Goal: Task Accomplishment & Management: Complete application form

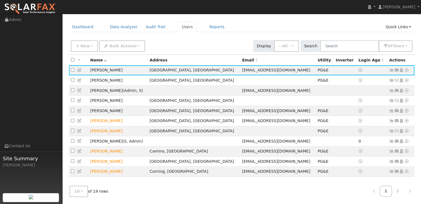
scroll to position [20, 0]
click at [411, 190] on link at bounding box center [409, 191] width 12 height 11
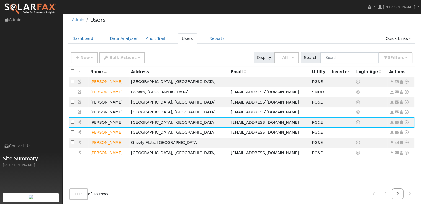
scroll to position [0, 0]
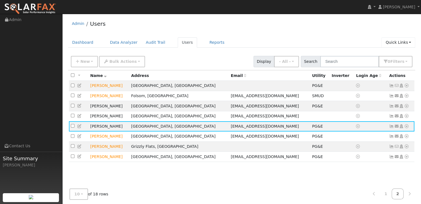
click at [406, 42] on link "Quick Links" at bounding box center [398, 42] width 34 height 10
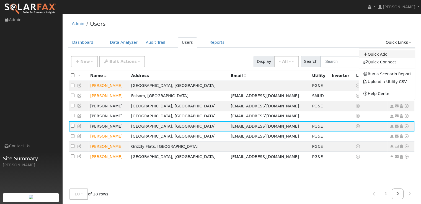
drag, startPoint x: 391, startPoint y: 54, endPoint x: 353, endPoint y: 55, distance: 38.2
click at [391, 53] on link "Quick Add" at bounding box center [387, 54] width 56 height 8
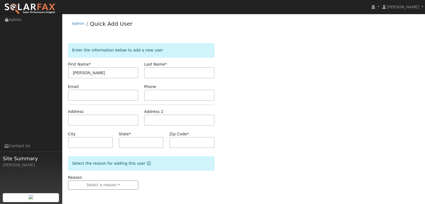
type input "[PERSON_NAME]"
click at [163, 70] on input "text" at bounding box center [179, 72] width 70 height 11
type input "[PERSON_NAME]"
click at [96, 122] on input "text" at bounding box center [103, 120] width 70 height 11
paste input "[STREET_ADDRESS]"
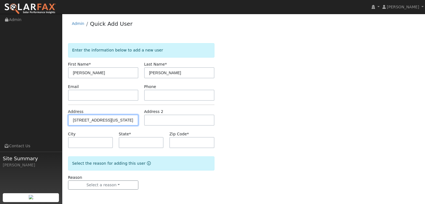
type input "[STREET_ADDRESS]"
type input "[GEOGRAPHIC_DATA]"
type input "CA"
type input "95634"
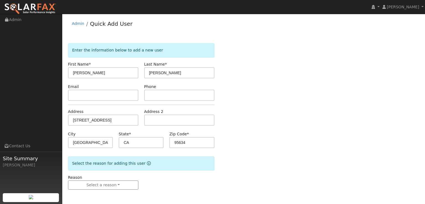
click at [247, 130] on div "Enter the information below to add a new user First Name * Larry Last Name * Pa…" at bounding box center [243, 121] width 351 height 157
click at [110, 185] on button "Select a reason" at bounding box center [103, 184] width 70 height 9
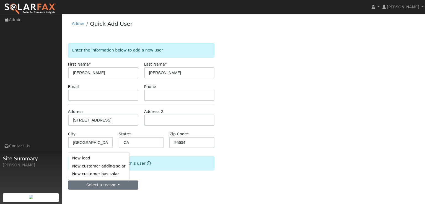
click at [106, 167] on link "New customer adding solar" at bounding box center [98, 166] width 61 height 8
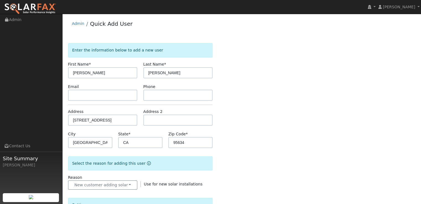
click at [279, 150] on div "Enter the information below to add a new user First Name * Larry Last Name * Pa…" at bounding box center [241, 199] width 347 height 312
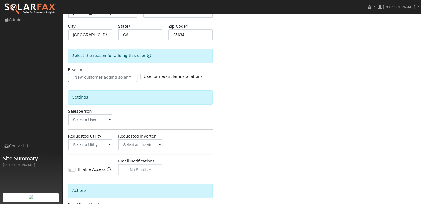
scroll to position [138, 0]
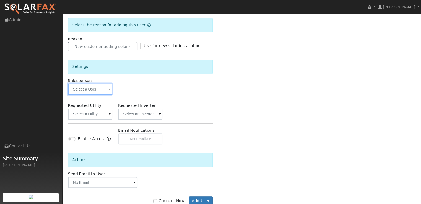
click at [107, 91] on input "text" at bounding box center [90, 89] width 44 height 11
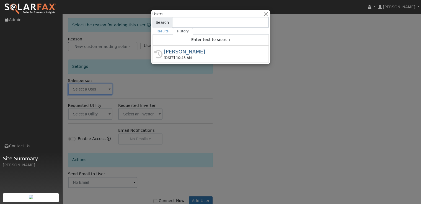
click at [181, 52] on div "[PERSON_NAME]" at bounding box center [213, 51] width 99 height 7
type input "[PERSON_NAME]"
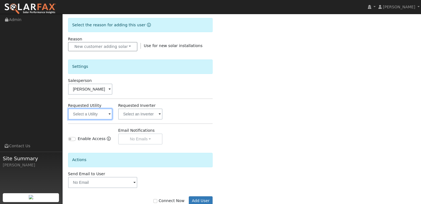
click at [105, 115] on input "text" at bounding box center [90, 113] width 44 height 11
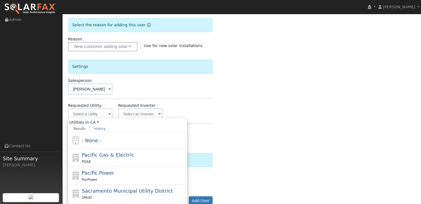
click at [97, 154] on span "Pacific Gas & Electric" at bounding box center [108, 155] width 52 height 6
type input "Pacific Gas & Electric"
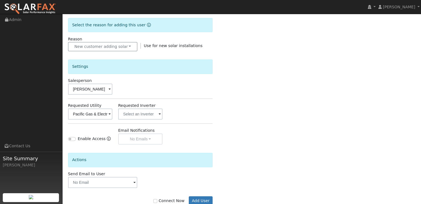
click at [217, 109] on div "Enter the information below to add a new user First Name * Larry Last Name * Pa…" at bounding box center [241, 61] width 347 height 312
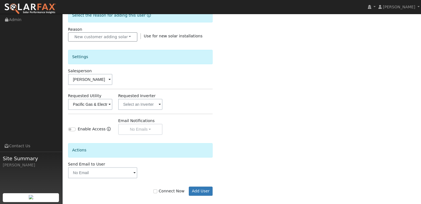
scroll to position [153, 0]
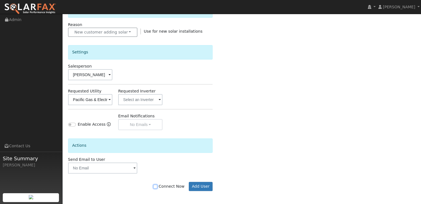
click at [157, 186] on input "Connect Now" at bounding box center [155, 187] width 4 height 4
checkbox input "true"
click at [195, 186] on button "Add User" at bounding box center [201, 186] width 24 height 9
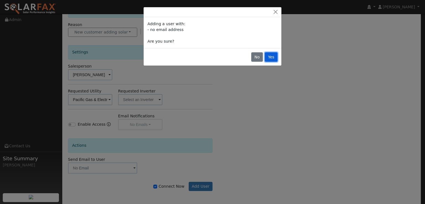
click at [272, 59] on button "Yes" at bounding box center [271, 56] width 13 height 9
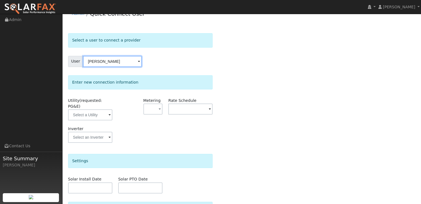
scroll to position [28, 0]
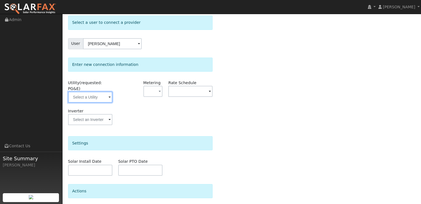
click at [99, 92] on input "text" at bounding box center [90, 97] width 44 height 11
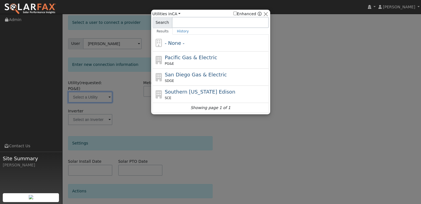
click at [183, 55] on span "Pacific Gas & Electric" at bounding box center [191, 58] width 52 height 6
type input "PG&E"
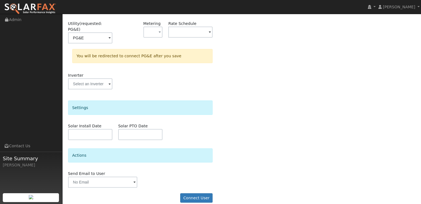
scroll to position [87, 0]
click at [192, 193] on button "Connect User" at bounding box center [196, 197] width 33 height 9
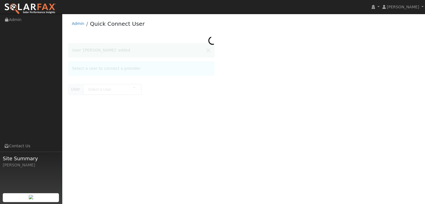
type input "[PERSON_NAME]"
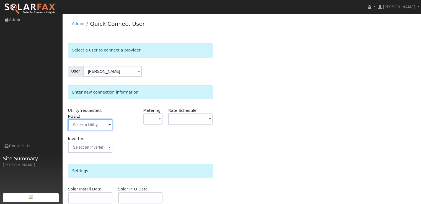
click at [102, 122] on input "text" at bounding box center [90, 124] width 44 height 11
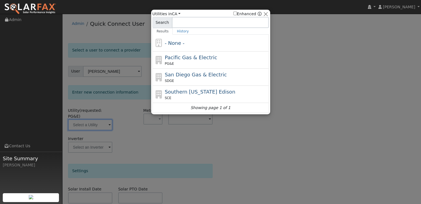
click at [188, 61] on div "Pacific Gas & Electric PG&E" at bounding box center [216, 60] width 103 height 12
type input "PG&E"
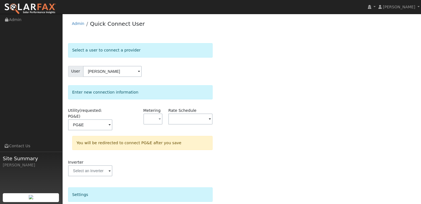
click at [279, 157] on div "Select a user to connect a provider User [PERSON_NAME] Account Default Account …" at bounding box center [241, 169] width 347 height 252
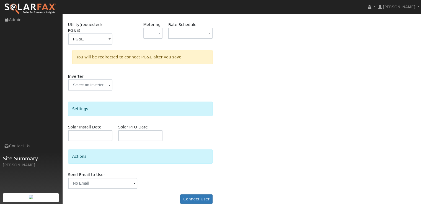
scroll to position [87, 0]
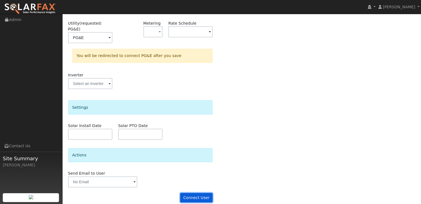
click at [202, 193] on button "Connect User" at bounding box center [196, 197] width 33 height 9
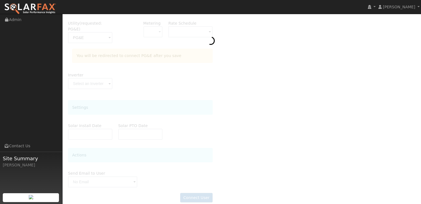
click at [28, 8] on img at bounding box center [30, 9] width 52 height 12
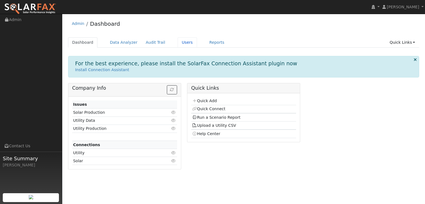
click at [180, 43] on link "Users" at bounding box center [187, 42] width 19 height 10
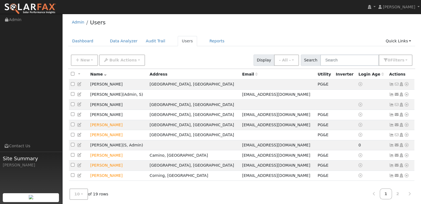
scroll to position [11, 0]
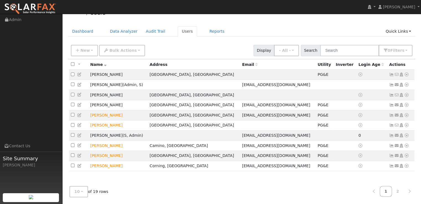
click at [409, 191] on icon at bounding box center [409, 191] width 2 height 4
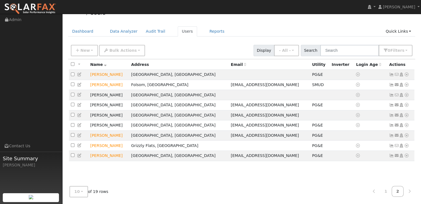
click at [407, 97] on icon at bounding box center [406, 95] width 5 height 4
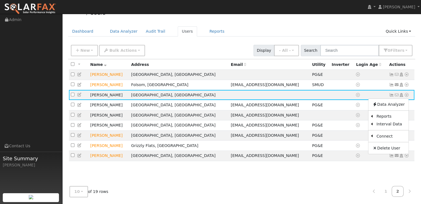
click at [0, 0] on link "Utility" at bounding box center [0, 0] width 0 height 0
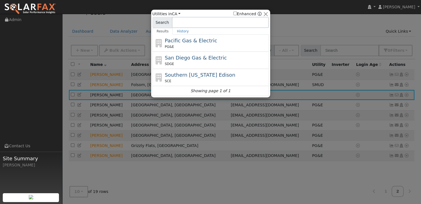
click at [194, 42] on span "Pacific Gas & Electric" at bounding box center [191, 41] width 52 height 6
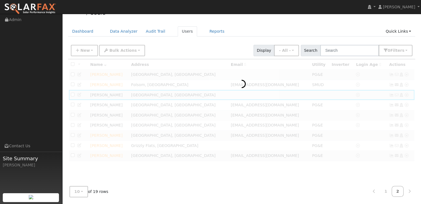
click at [408, 96] on div at bounding box center [241, 120] width 347 height 122
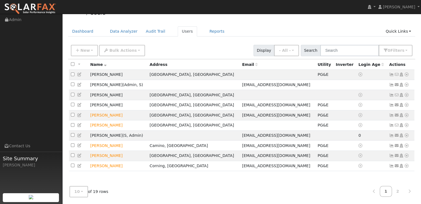
scroll to position [11, 0]
click at [410, 191] on link at bounding box center [409, 191] width 12 height 11
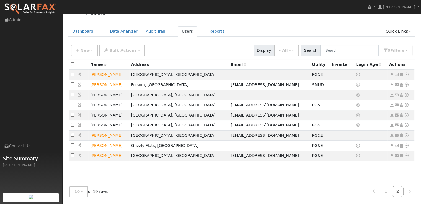
click at [407, 96] on icon at bounding box center [406, 95] width 5 height 4
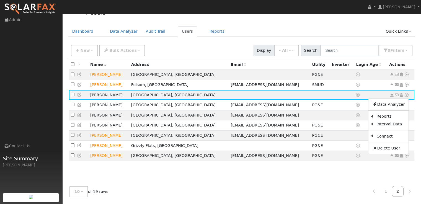
click at [0, 0] on link "Utility" at bounding box center [0, 0] width 0 height 0
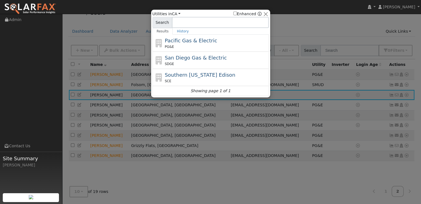
click at [197, 45] on div "PG&E" at bounding box center [216, 46] width 103 height 5
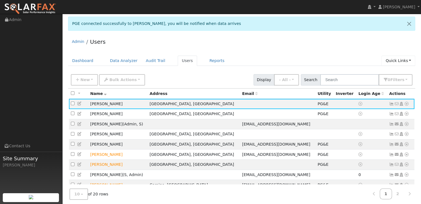
click at [409, 62] on link "Quick Links" at bounding box center [398, 61] width 34 height 10
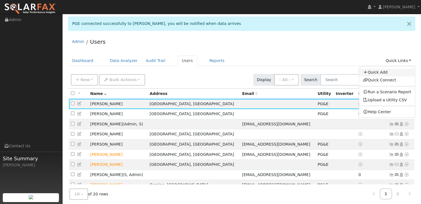
click at [383, 72] on link "Quick Add" at bounding box center [387, 73] width 56 height 8
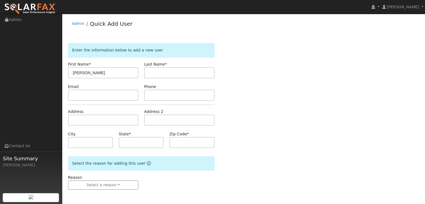
drag, startPoint x: 101, startPoint y: 73, endPoint x: 86, endPoint y: 72, distance: 14.7
click at [86, 72] on input "[PERSON_NAME]" at bounding box center [103, 72] width 70 height 11
type input "[PERSON_NAME]"
click at [165, 76] on input "text" at bounding box center [179, 72] width 70 height 11
paste input "[PERSON_NAME]"
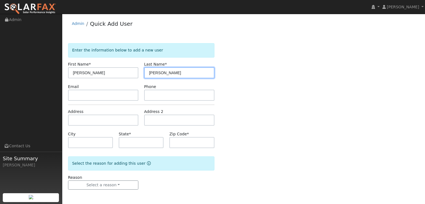
type input "[PERSON_NAME]"
drag, startPoint x: 290, startPoint y: 69, endPoint x: 271, endPoint y: 53, distance: 24.6
click at [290, 69] on div "Enter the information below to add a new user First Name * [PERSON_NAME] Last N…" at bounding box center [243, 121] width 351 height 157
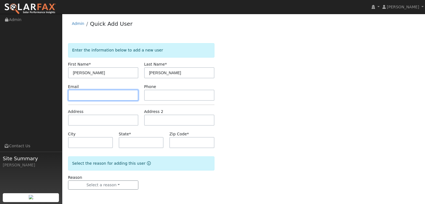
click at [105, 92] on input "text" at bounding box center [103, 95] width 70 height 11
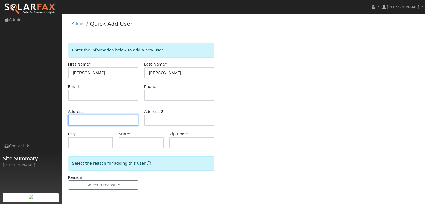
click at [99, 120] on input "text" at bounding box center [103, 120] width 70 height 11
paste input "[STREET_ADDRESS][PERSON_NAME]"
type input "[STREET_ADDRESS][PERSON_NAME]"
type input "Pilot Hill"
type input "CA"
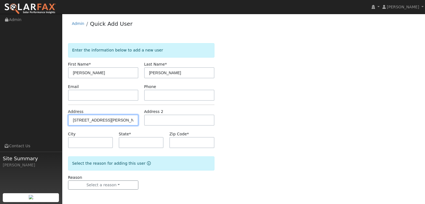
type input "95664"
click at [267, 146] on div "Enter the information below to add a new user First Name * [PERSON_NAME] Last N…" at bounding box center [243, 121] width 351 height 157
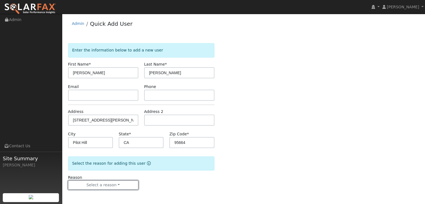
click at [116, 185] on button "Select a reason" at bounding box center [103, 184] width 70 height 9
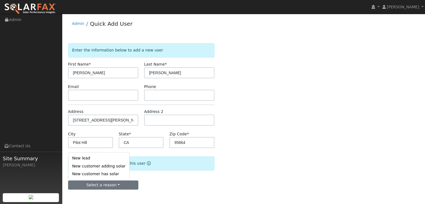
click at [116, 167] on link "New customer adding solar" at bounding box center [98, 166] width 61 height 8
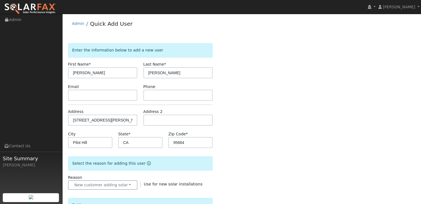
click at [236, 146] on div "Enter the information below to add a new user First Name * [PERSON_NAME] Last N…" at bounding box center [241, 199] width 347 height 312
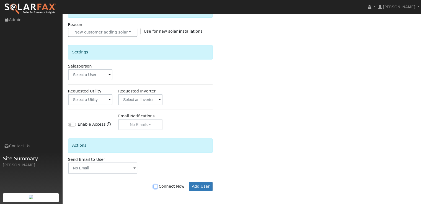
click at [157, 186] on input "Connect Now" at bounding box center [155, 187] width 4 height 4
checkbox input "true"
click at [201, 186] on button "Add User" at bounding box center [201, 186] width 24 height 9
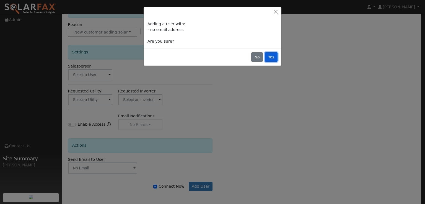
click at [273, 59] on button "Yes" at bounding box center [271, 56] width 13 height 9
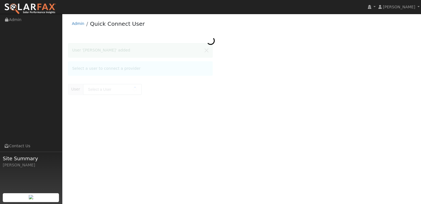
type input "[PERSON_NAME]"
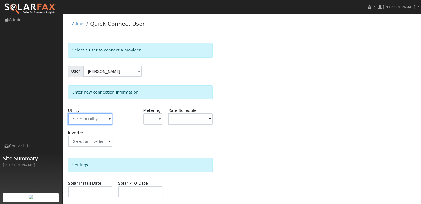
click at [106, 122] on input "text" at bounding box center [90, 118] width 44 height 11
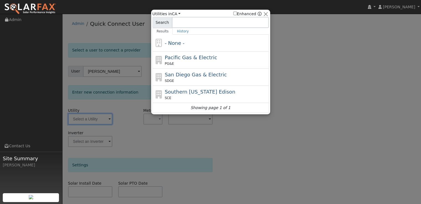
click at [199, 58] on span "Pacific Gas & Electric" at bounding box center [191, 58] width 52 height 6
type input "PG&E"
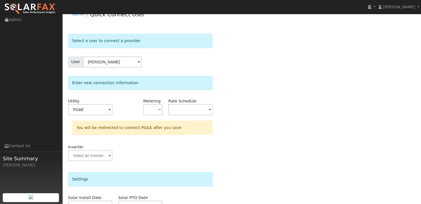
scroll to position [87, 0]
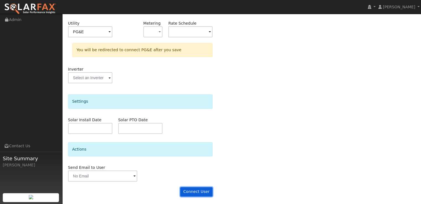
click at [203, 191] on button "Connect User" at bounding box center [196, 191] width 33 height 9
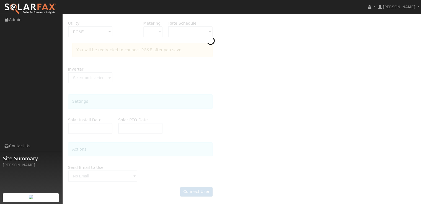
click at [38, 5] on img at bounding box center [30, 9] width 52 height 12
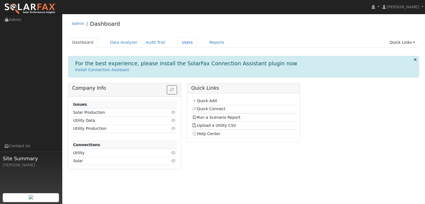
click at [178, 43] on link "Users" at bounding box center [187, 42] width 19 height 10
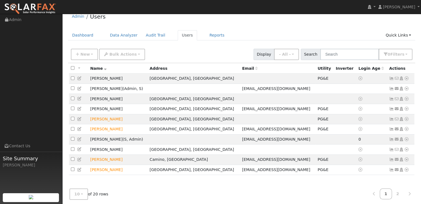
scroll to position [11, 0]
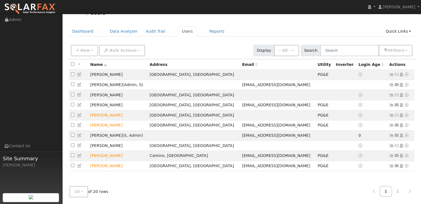
click at [396, 190] on link "2" at bounding box center [398, 191] width 12 height 11
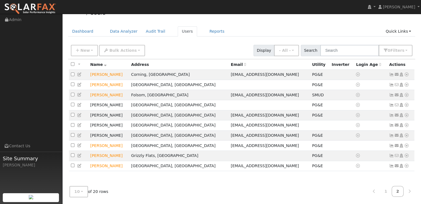
click at [375, 190] on icon at bounding box center [374, 191] width 2 height 4
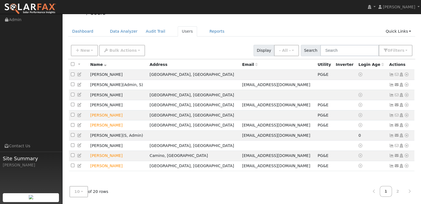
click at [406, 148] on icon at bounding box center [406, 146] width 5 height 4
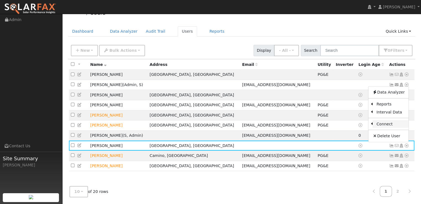
click at [389, 126] on link "Connect" at bounding box center [391, 124] width 36 height 8
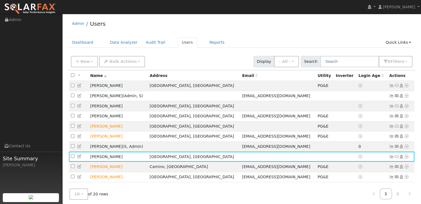
click at [407, 159] on icon at bounding box center [406, 157] width 5 height 4
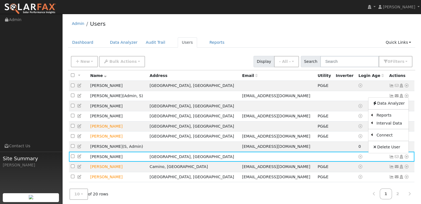
click at [0, 0] on link "Utility" at bounding box center [0, 0] width 0 height 0
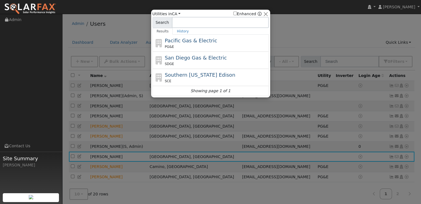
click at [203, 48] on div "PG&E" at bounding box center [216, 46] width 103 height 5
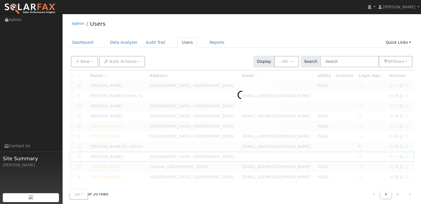
drag, startPoint x: 329, startPoint y: 34, endPoint x: 309, endPoint y: 31, distance: 19.6
click at [317, 31] on div "Admin Users Dashboard Data Analyzer Audit Trail Users Reports Quick Links Quick…" at bounding box center [241, 115] width 353 height 196
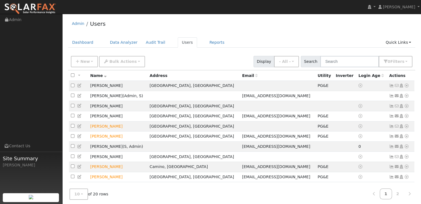
click at [405, 159] on icon at bounding box center [406, 157] width 5 height 4
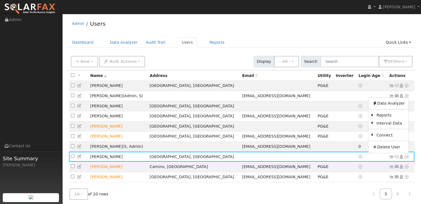
click at [0, 0] on link "Utility" at bounding box center [0, 0] width 0 height 0
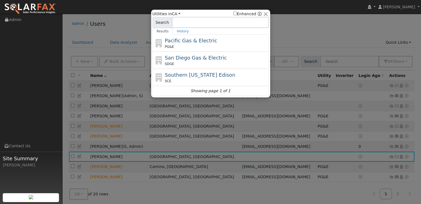
click at [221, 44] on div "Pacific Gas & Electric PG&E" at bounding box center [216, 43] width 103 height 12
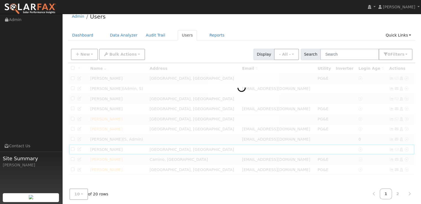
scroll to position [11, 0]
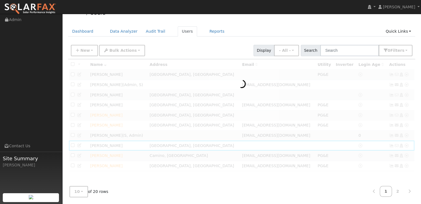
click at [398, 191] on link "2" at bounding box center [398, 191] width 12 height 11
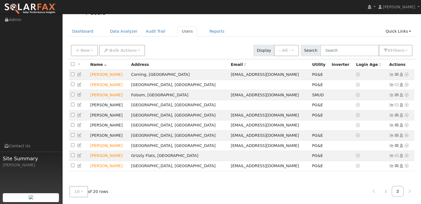
click at [405, 106] on icon at bounding box center [406, 105] width 5 height 4
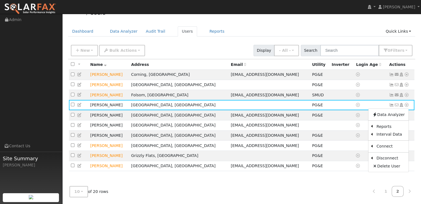
click at [0, 0] on link "Export to CSV" at bounding box center [0, 0] width 0 height 0
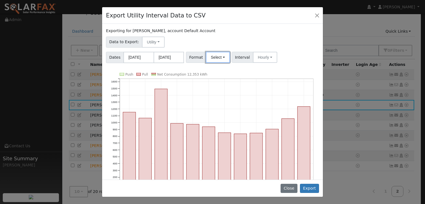
click at [218, 59] on button "Select" at bounding box center [218, 57] width 24 height 11
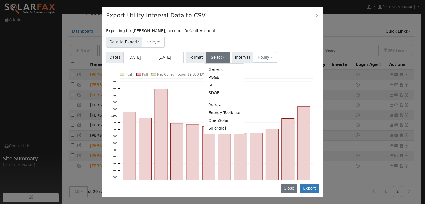
click at [219, 121] on link "OpenSolar" at bounding box center [225, 121] width 40 height 8
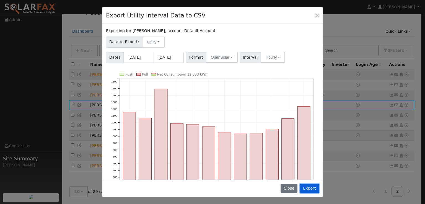
click at [314, 187] on button "Export" at bounding box center [309, 188] width 19 height 9
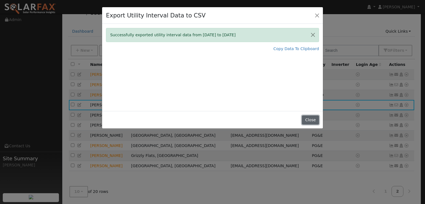
click at [308, 123] on button "Close" at bounding box center [310, 119] width 17 height 9
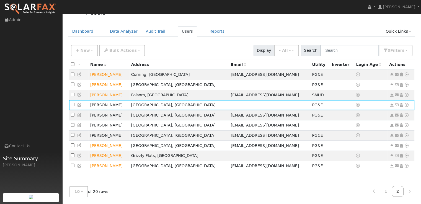
click at [387, 191] on link "1" at bounding box center [386, 191] width 12 height 11
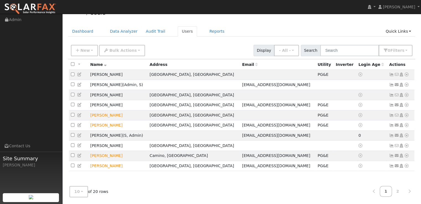
click at [406, 148] on icon at bounding box center [406, 146] width 5 height 4
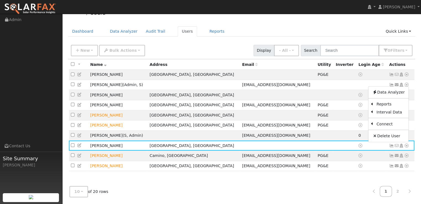
click at [0, 0] on link "Utility" at bounding box center [0, 0] width 0 height 0
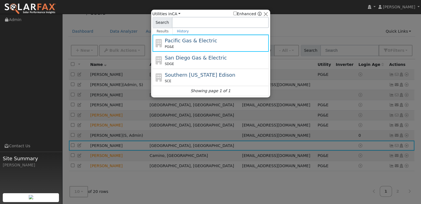
click at [194, 42] on span "Pacific Gas & Electric" at bounding box center [191, 41] width 52 height 6
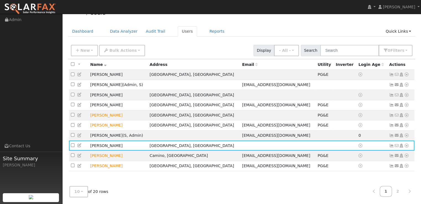
click at [408, 148] on icon at bounding box center [406, 146] width 5 height 4
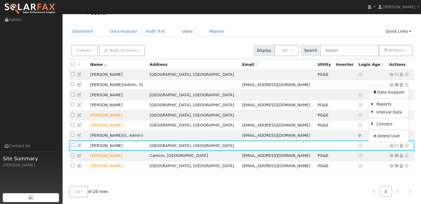
click at [0, 0] on link "Utility" at bounding box center [0, 0] width 0 height 0
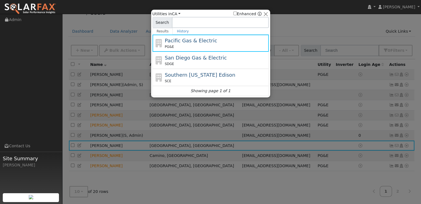
click at [210, 40] on div "Pacific Gas & Electric PG&E" at bounding box center [216, 43] width 103 height 12
